Goal: Check status: Check status

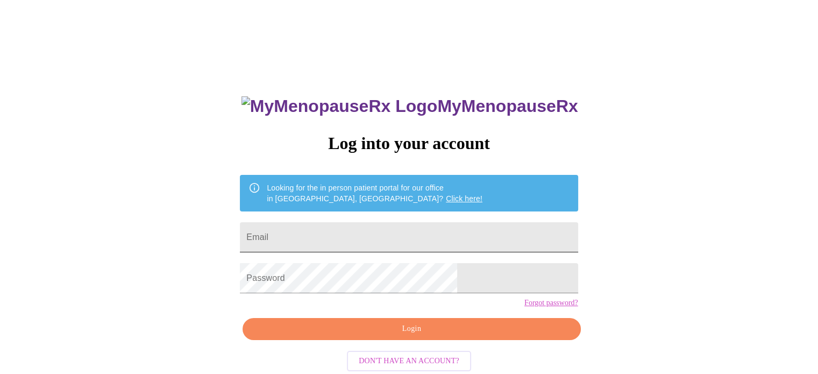
click at [337, 232] on input "Email" at bounding box center [409, 237] width 338 height 30
type input "j"
type input "[EMAIL_ADDRESS][DOMAIN_NAME]"
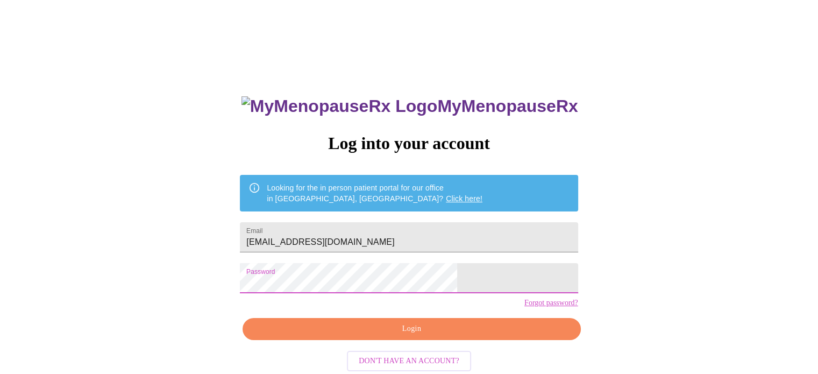
click at [394, 336] on span "Login" at bounding box center [411, 328] width 313 height 13
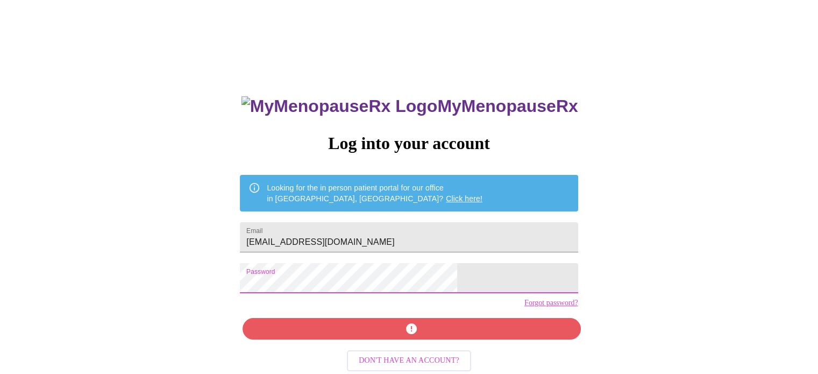
click at [266, 289] on div "MyMenopauseRx Log into your account Looking for the in person patient portal fo…" at bounding box center [408, 228] width 809 height 449
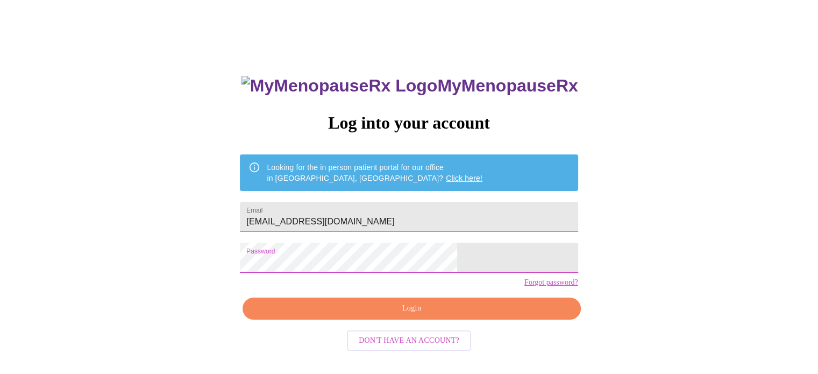
click at [413, 315] on span "Login" at bounding box center [411, 308] width 313 height 13
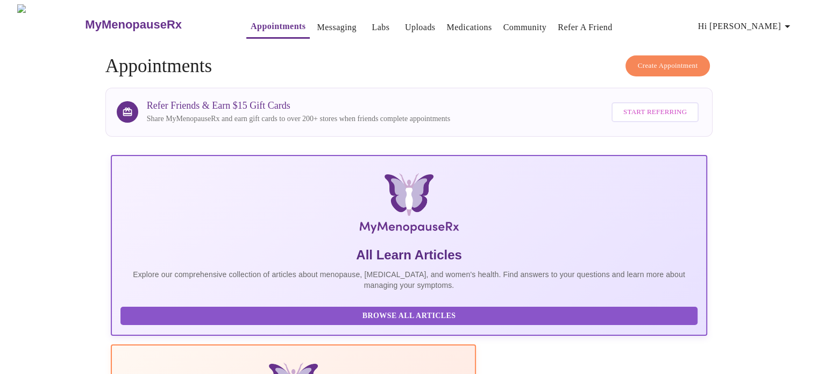
click at [372, 20] on link "Labs" at bounding box center [381, 27] width 18 height 15
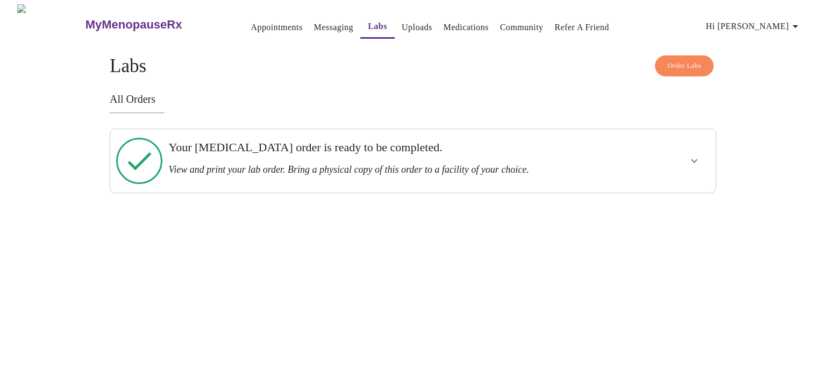
click at [144, 157] on icon at bounding box center [139, 161] width 46 height 46
click at [694, 159] on icon "show more" at bounding box center [694, 160] width 13 height 13
click at [678, 193] on span "View Order" at bounding box center [668, 199] width 48 height 13
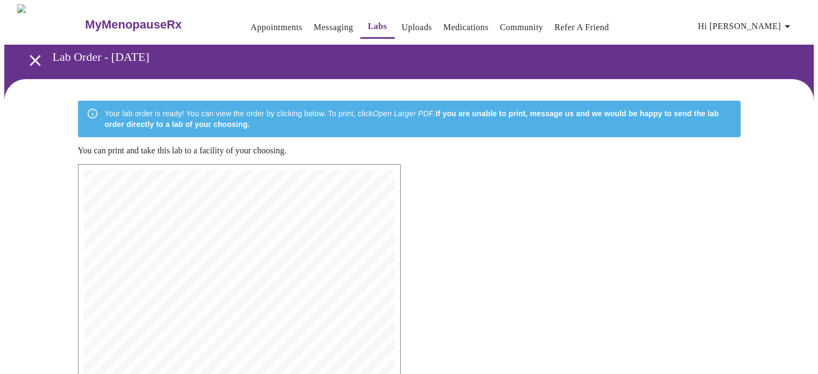
click at [314, 23] on link "Messaging" at bounding box center [333, 27] width 39 height 15
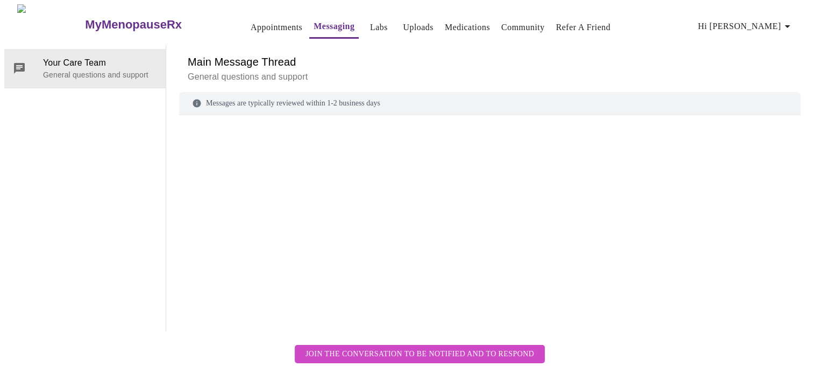
scroll to position [40, 0]
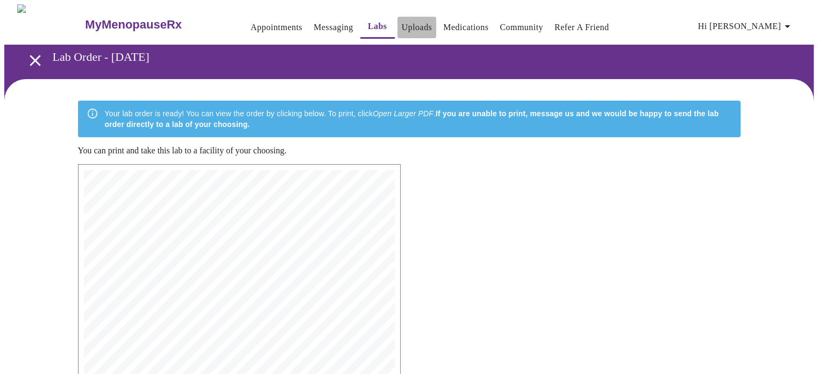
click at [402, 22] on link "Uploads" at bounding box center [417, 27] width 31 height 15
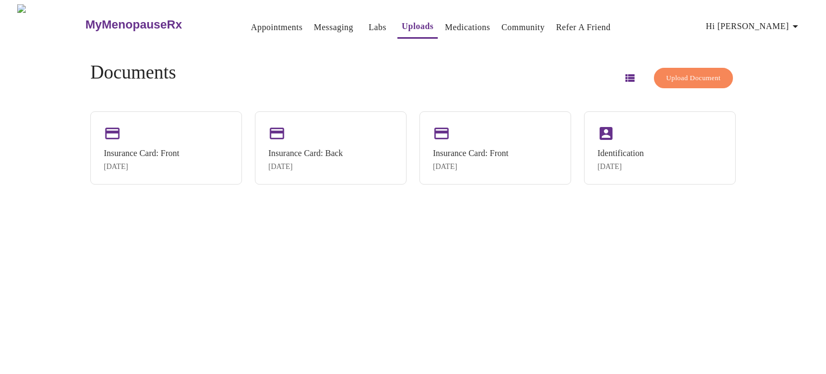
click at [445, 23] on link "Medications" at bounding box center [467, 27] width 45 height 15
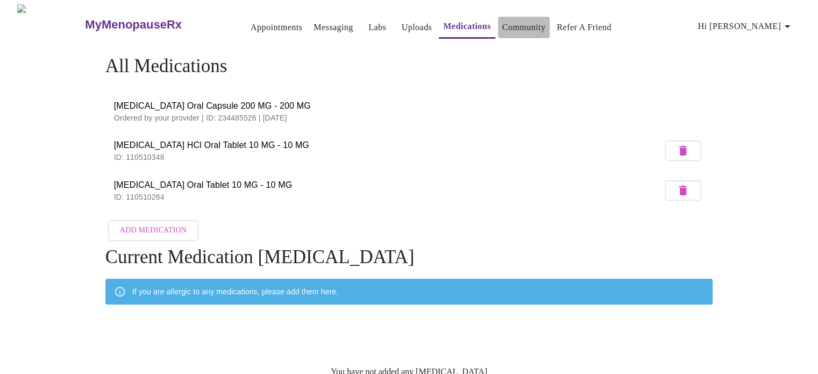
click at [509, 23] on link "Community" at bounding box center [524, 27] width 44 height 15
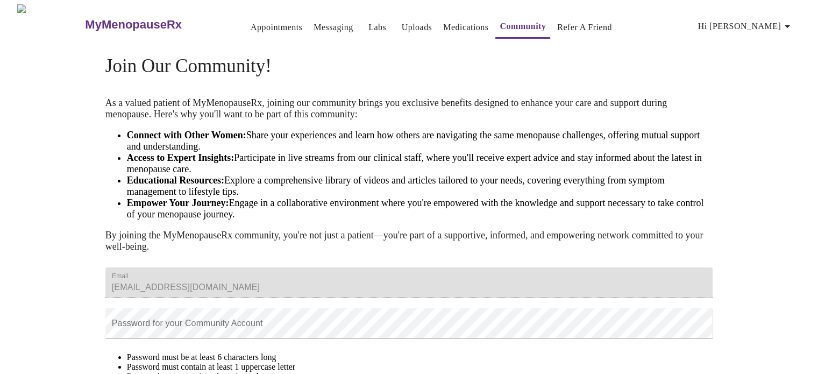
click at [262, 23] on link "Appointments" at bounding box center [277, 27] width 52 height 15
click at [368, 22] on link "Labs" at bounding box center [377, 27] width 18 height 15
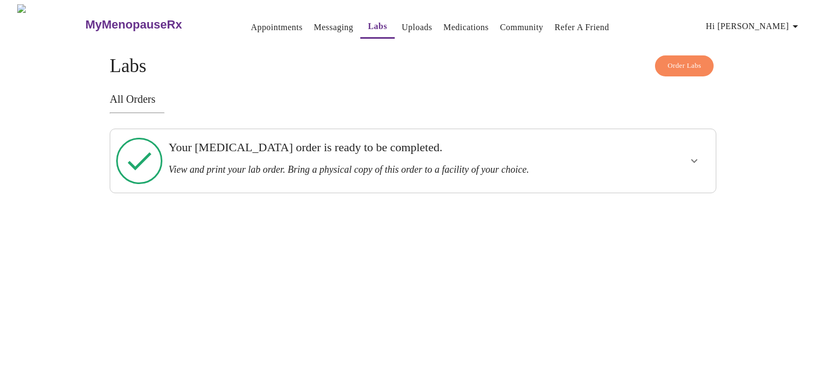
click at [101, 18] on h3 "MyMenopauseRx" at bounding box center [134, 25] width 97 height 14
